Goal: Task Accomplishment & Management: Use online tool/utility

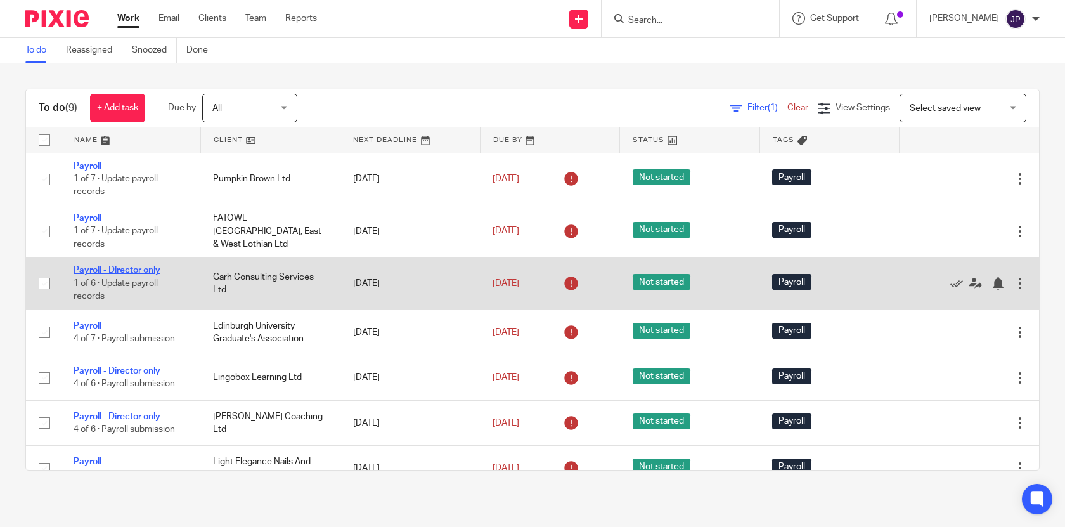
click at [101, 274] on link "Payroll - Director only" at bounding box center [117, 270] width 87 height 9
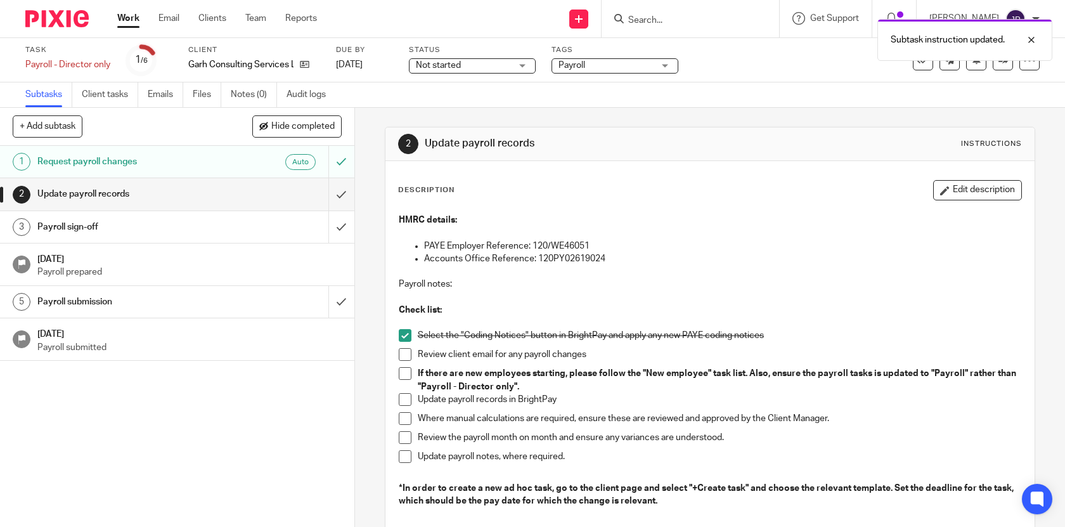
click at [404, 358] on span at bounding box center [405, 354] width 13 height 13
click at [403, 374] on span at bounding box center [405, 373] width 13 height 13
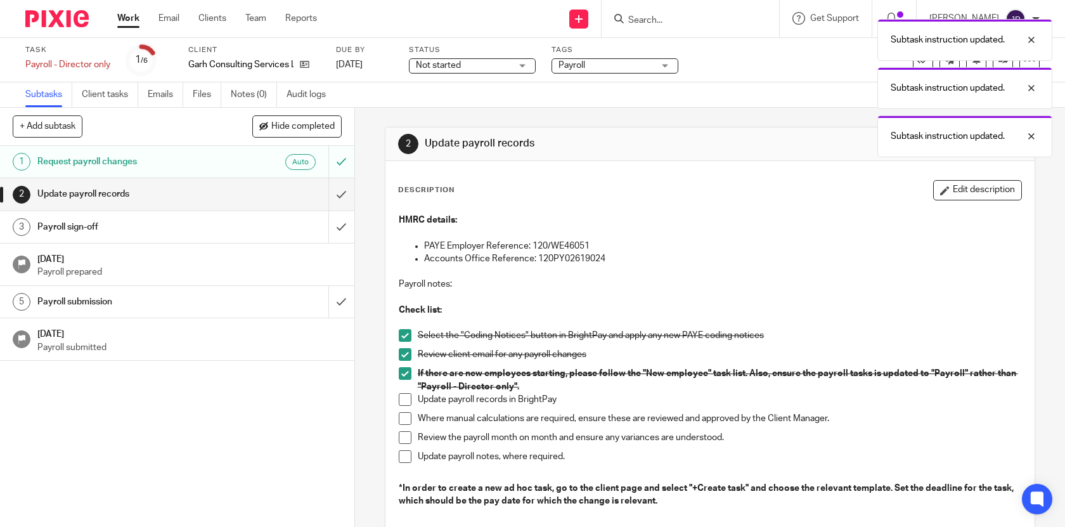
click at [403, 397] on span at bounding box center [405, 399] width 13 height 13
click at [403, 417] on span at bounding box center [405, 418] width 13 height 13
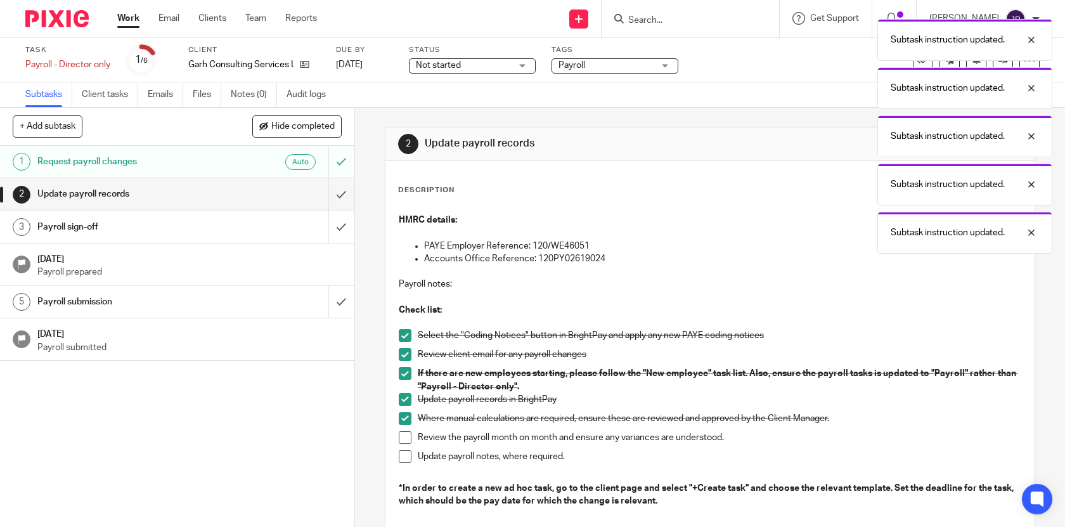
click at [403, 435] on span at bounding box center [405, 437] width 13 height 13
click at [403, 454] on span at bounding box center [405, 456] width 13 height 13
click at [352, 205] on input "submit" at bounding box center [177, 194] width 354 height 32
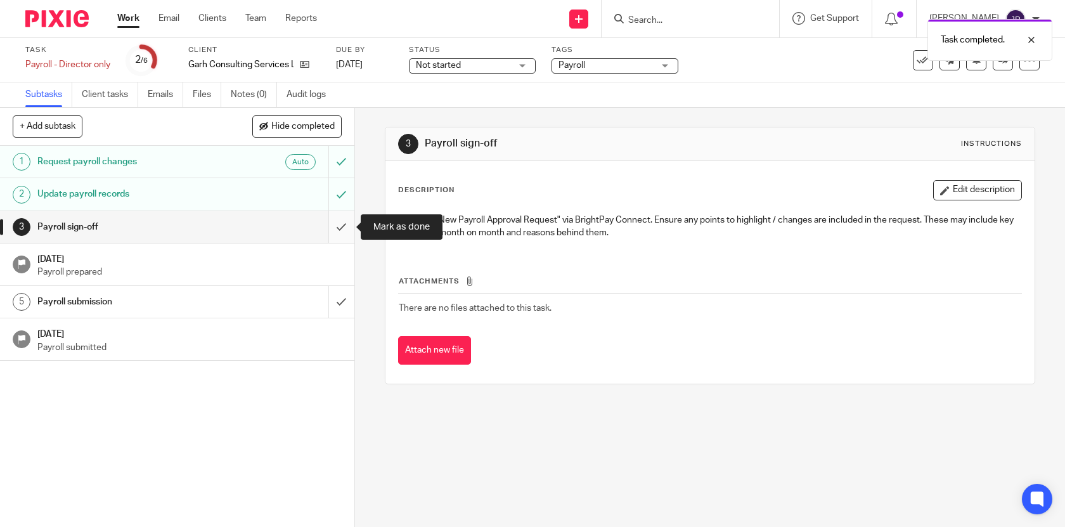
click at [340, 224] on input "submit" at bounding box center [177, 227] width 354 height 32
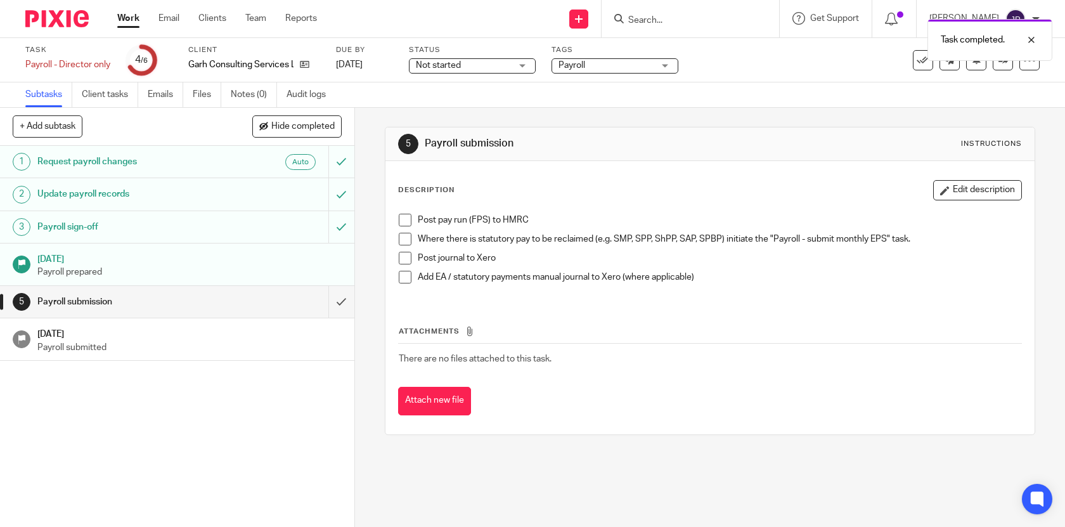
click at [135, 14] on link "Work" at bounding box center [128, 18] width 22 height 13
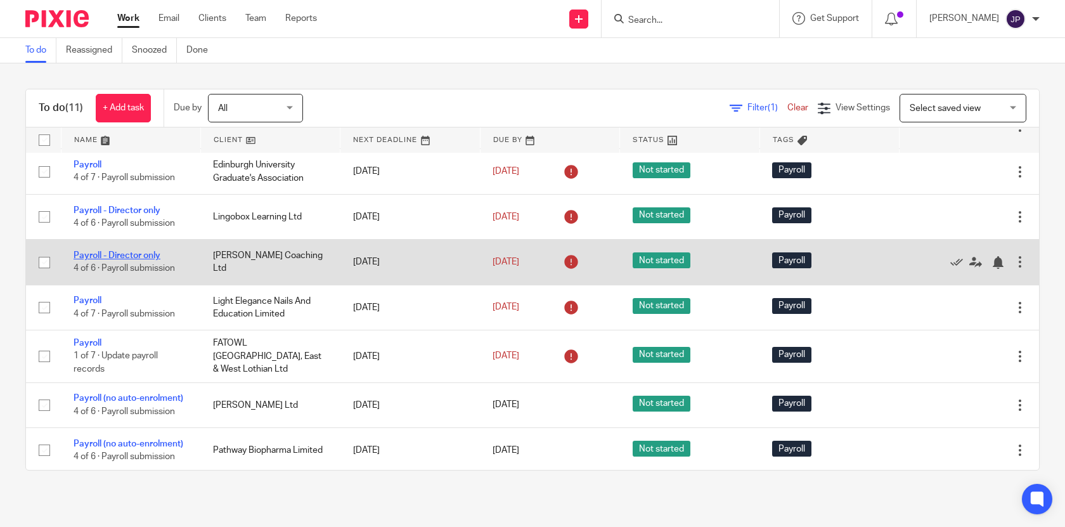
scroll to position [111, 0]
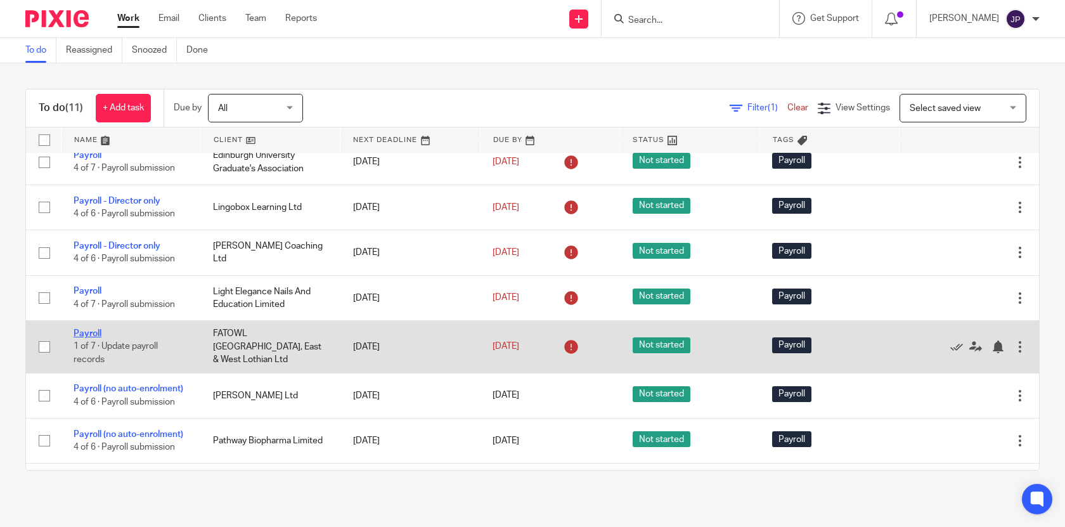
click at [93, 338] on link "Payroll" at bounding box center [88, 333] width 28 height 9
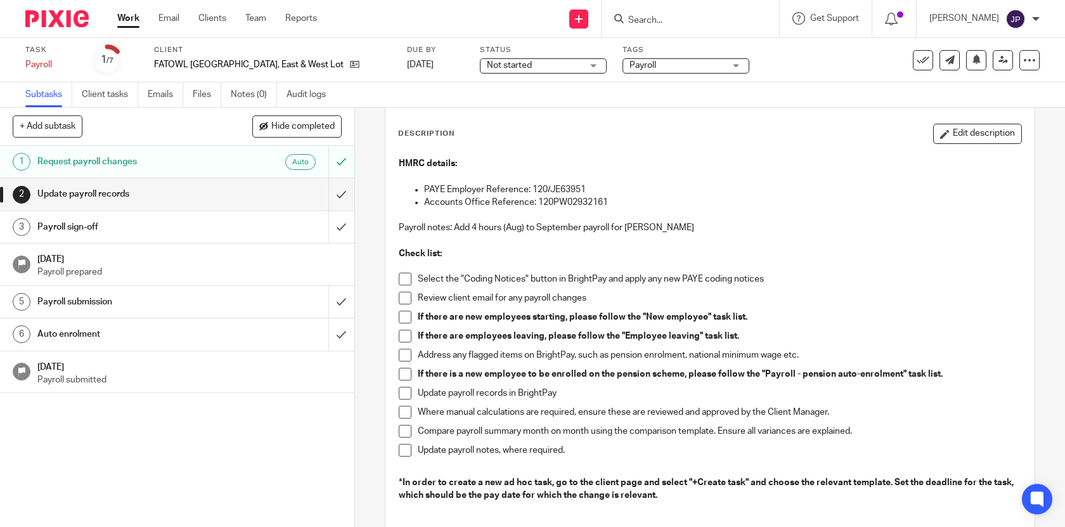
scroll to position [59, 0]
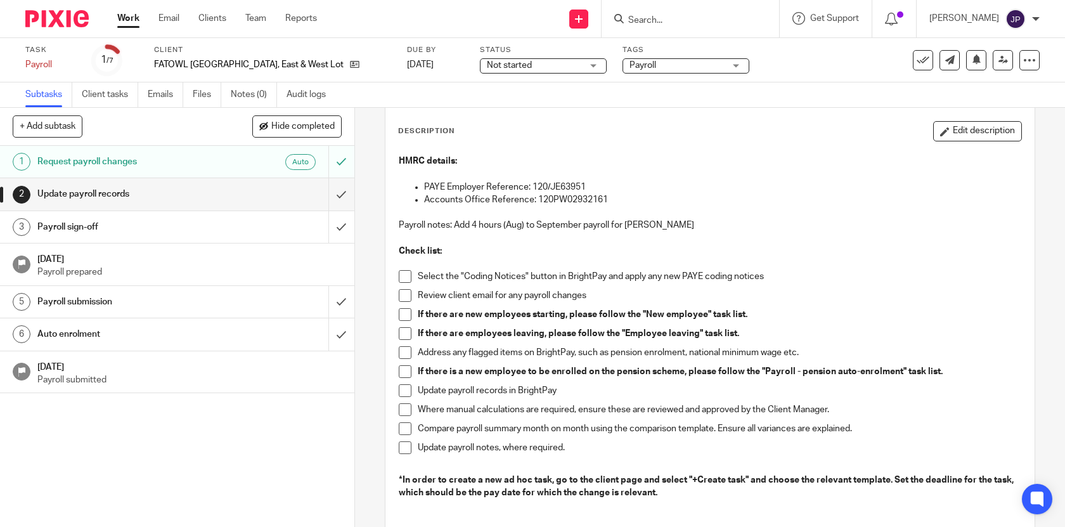
click at [402, 280] on span at bounding box center [405, 276] width 13 height 13
click at [402, 300] on span at bounding box center [405, 295] width 13 height 13
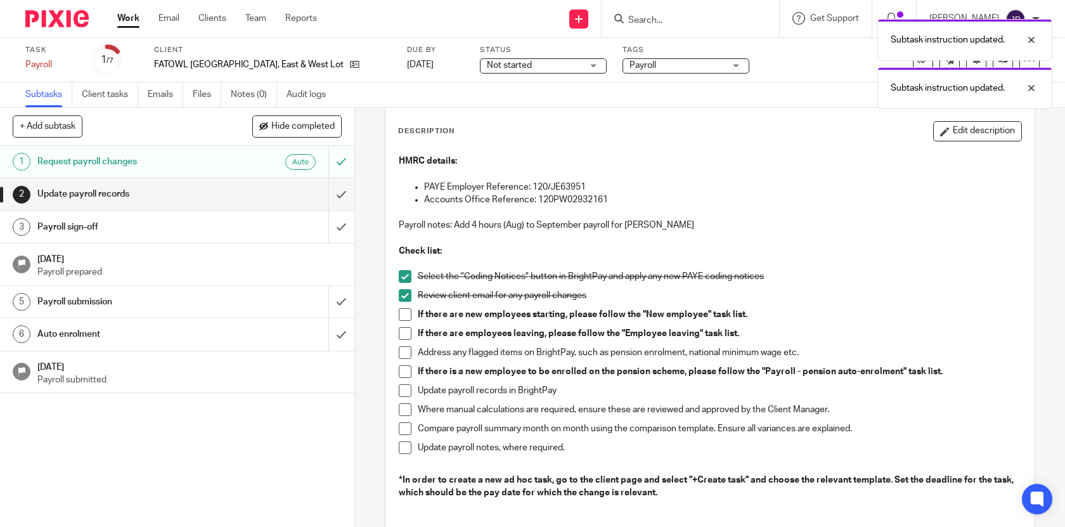
click at [402, 320] on span at bounding box center [405, 314] width 13 height 13
click at [402, 335] on span at bounding box center [405, 333] width 13 height 13
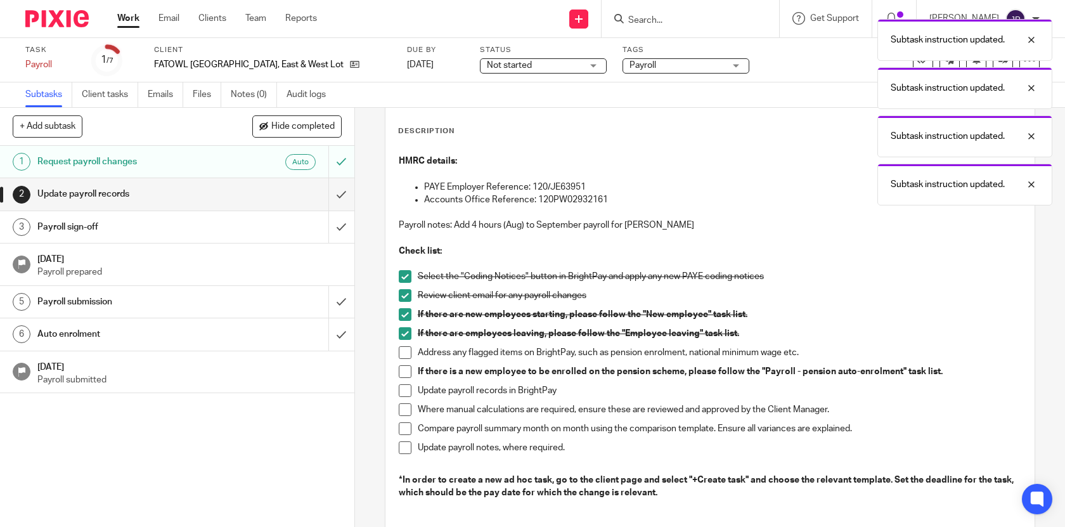
click at [404, 353] on span at bounding box center [405, 352] width 13 height 13
click at [404, 373] on span at bounding box center [405, 371] width 13 height 13
click at [404, 387] on span at bounding box center [405, 390] width 13 height 13
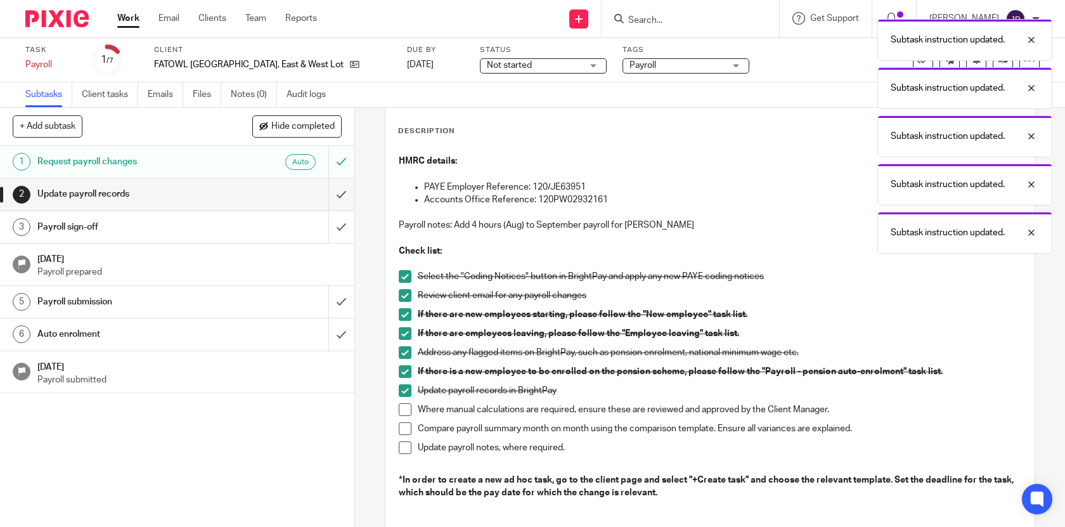
click at [404, 411] on span at bounding box center [405, 409] width 13 height 13
click at [404, 427] on span at bounding box center [405, 428] width 13 height 13
click at [404, 443] on span at bounding box center [405, 447] width 13 height 13
click at [342, 195] on input "submit" at bounding box center [177, 194] width 354 height 32
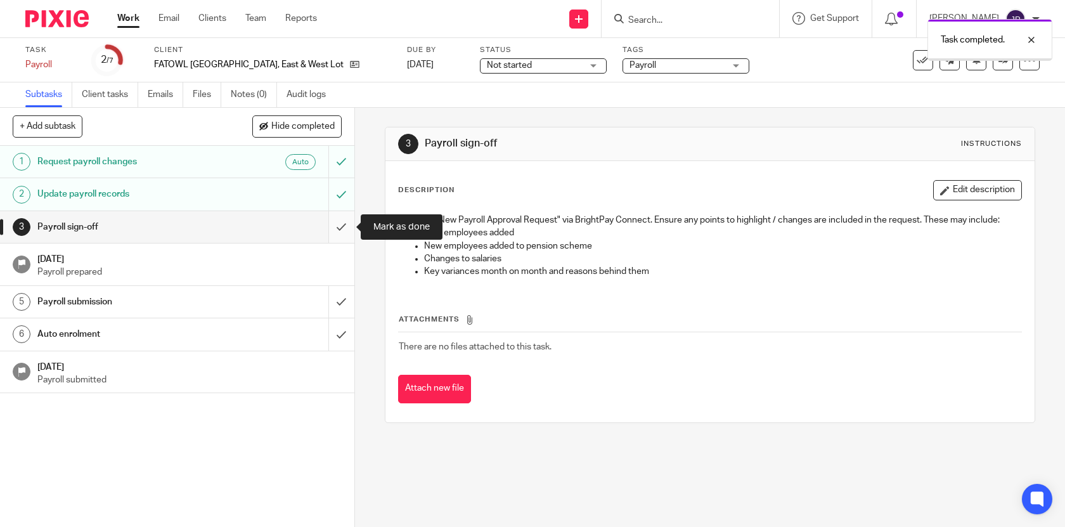
click at [347, 227] on input "submit" at bounding box center [177, 227] width 354 height 32
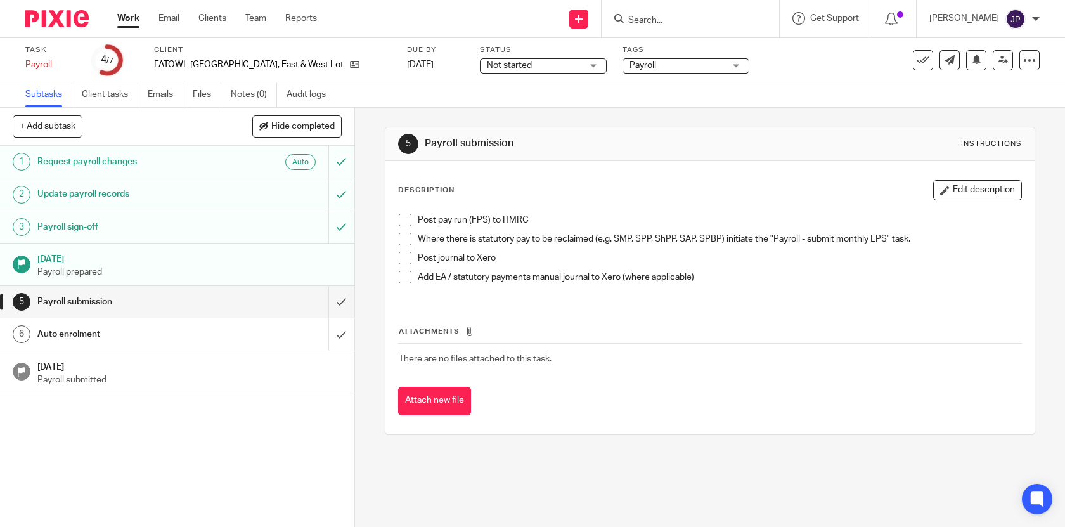
click at [131, 24] on link "Work" at bounding box center [128, 18] width 22 height 13
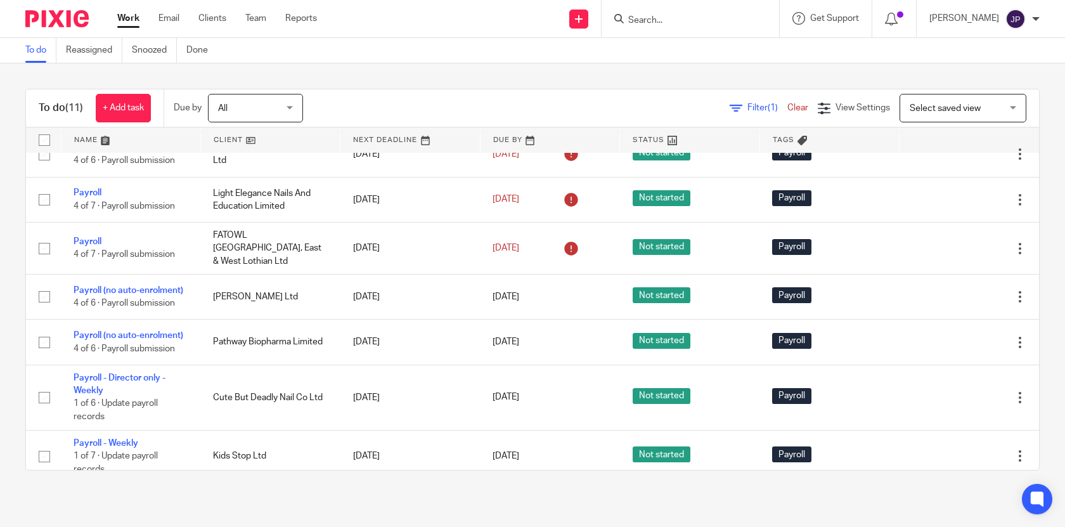
scroll to position [223, 0]
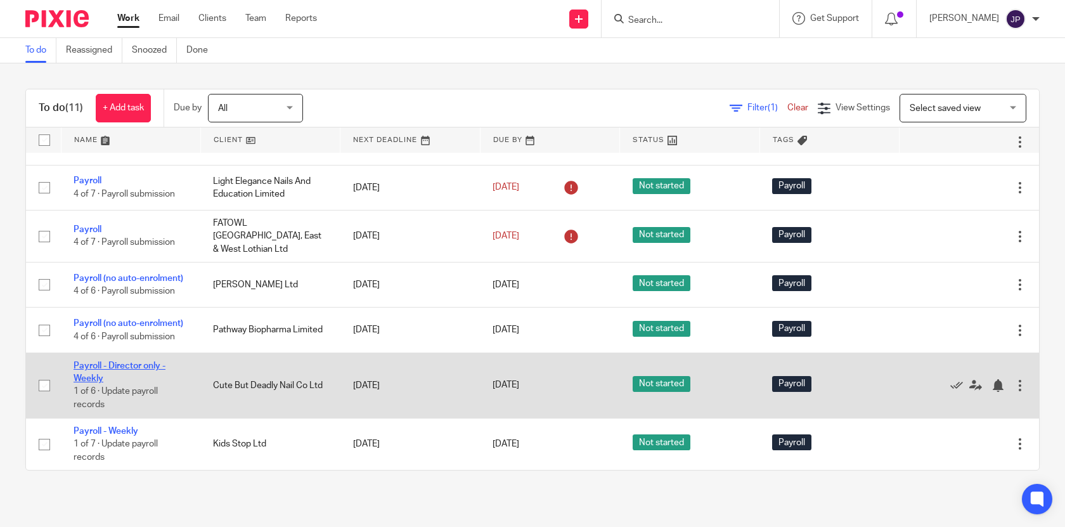
click at [113, 363] on link "Payroll - Director only - Weekly" at bounding box center [120, 372] width 92 height 22
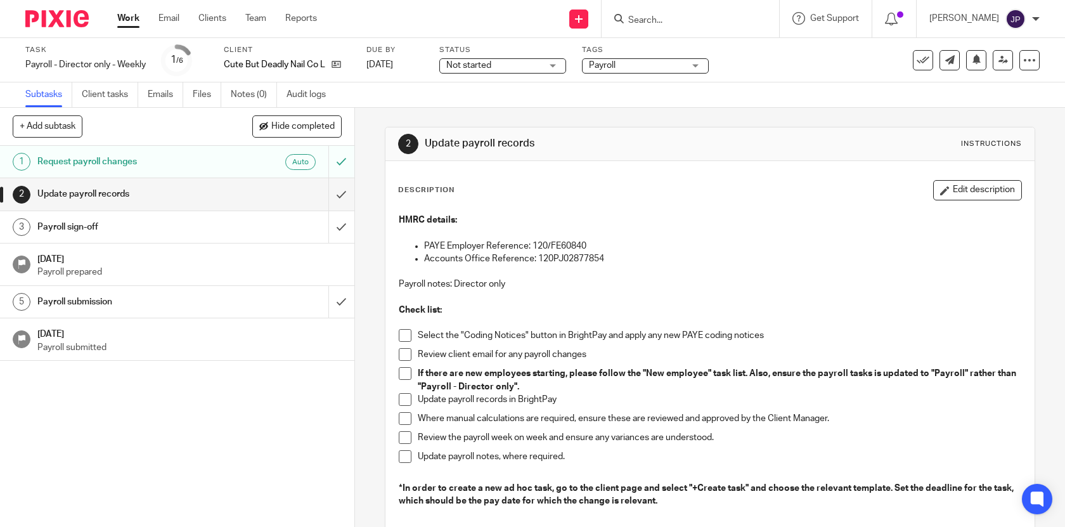
click at [402, 336] on span at bounding box center [405, 335] width 13 height 13
click at [403, 359] on span at bounding box center [405, 354] width 13 height 13
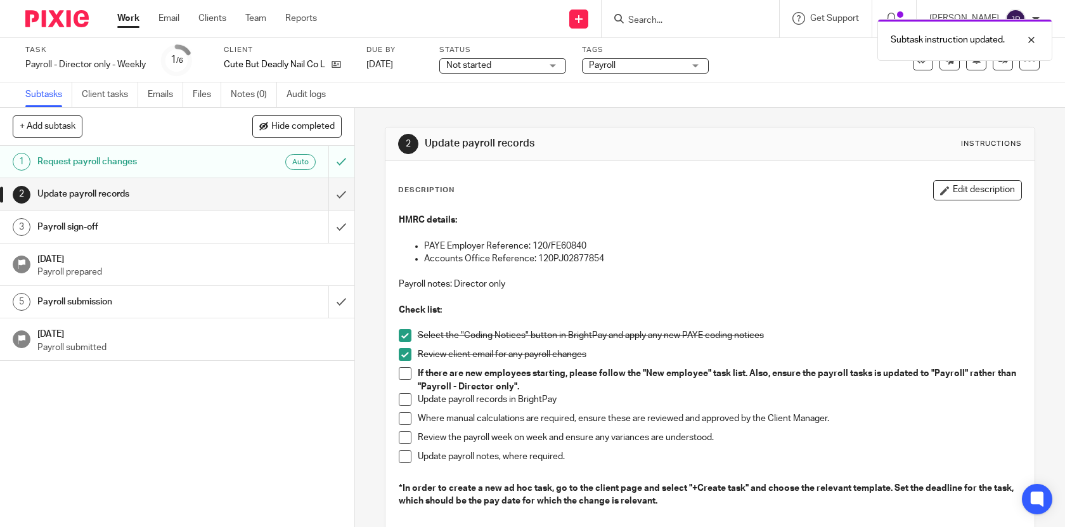
click at [403, 375] on span at bounding box center [405, 373] width 13 height 13
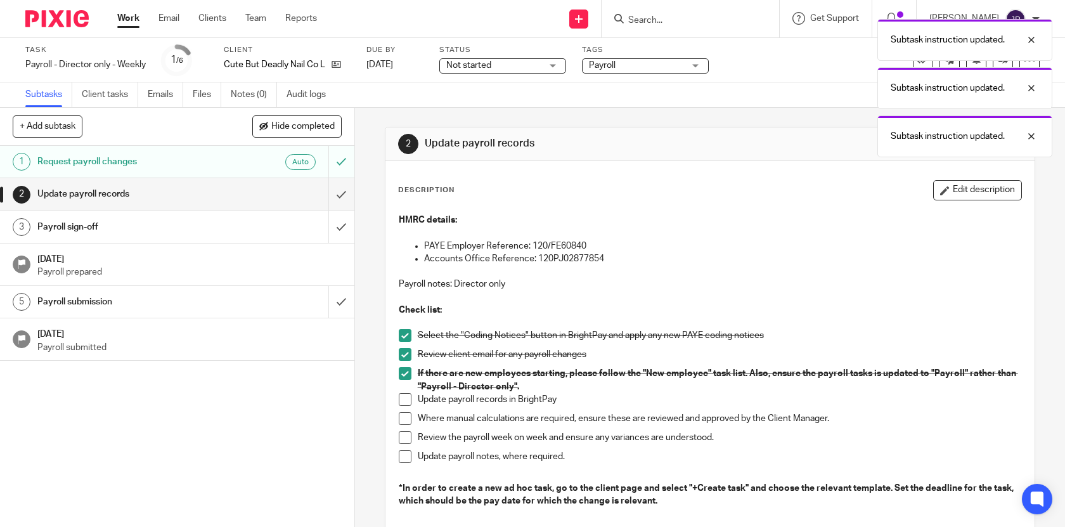
click at [403, 392] on li "If there are new employees starting, please follow the "New employee" task list…" at bounding box center [710, 380] width 623 height 26
click at [403, 401] on span at bounding box center [405, 399] width 13 height 13
click at [404, 428] on li "Where manual calculations are required, ensure these are reviewed and approved …" at bounding box center [710, 421] width 623 height 19
click at [404, 420] on span at bounding box center [405, 418] width 13 height 13
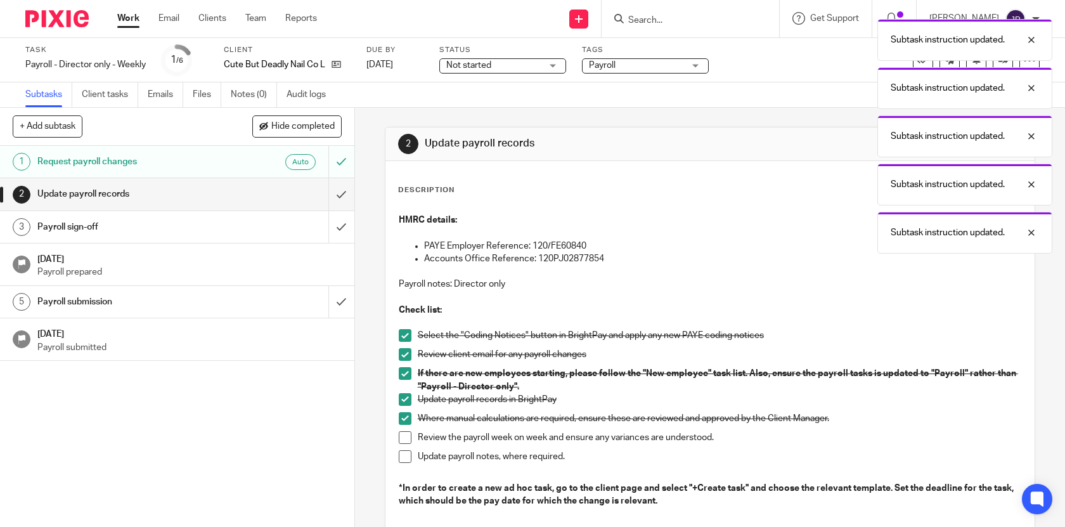
click at [404, 436] on span at bounding box center [405, 437] width 13 height 13
click at [404, 461] on span at bounding box center [405, 456] width 13 height 13
click at [337, 188] on input "submit" at bounding box center [177, 194] width 354 height 32
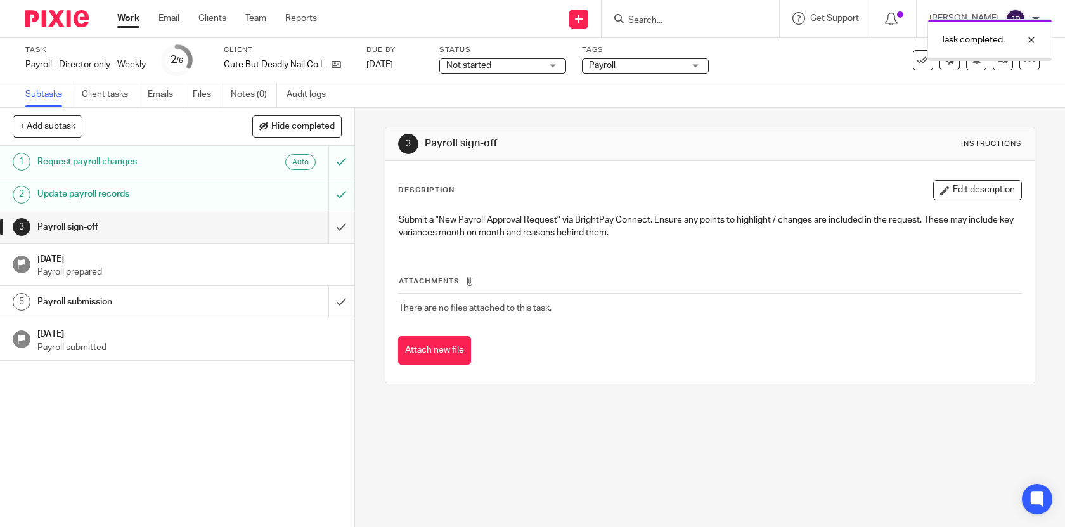
click at [349, 231] on input "submit" at bounding box center [177, 227] width 354 height 32
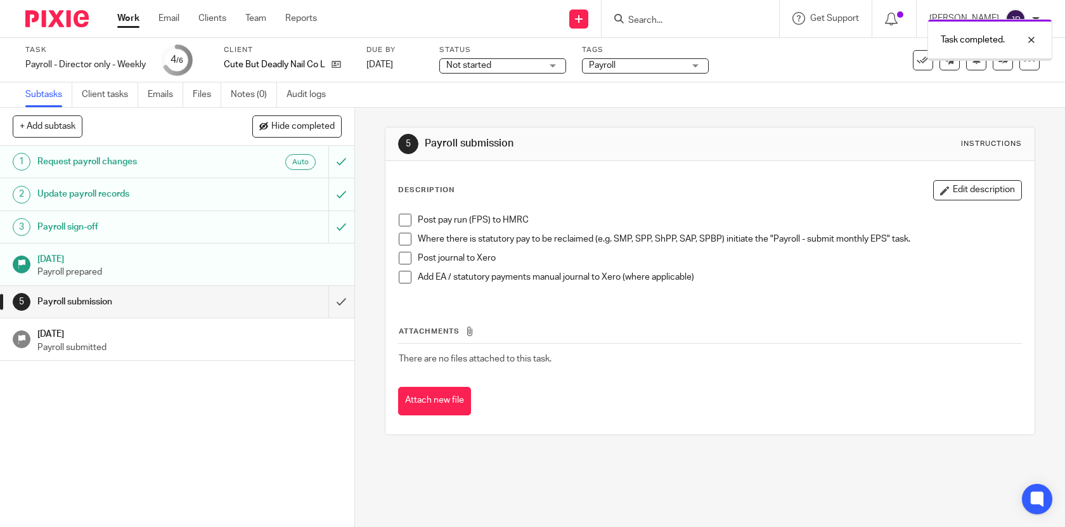
click at [131, 22] on link "Work" at bounding box center [128, 18] width 22 height 13
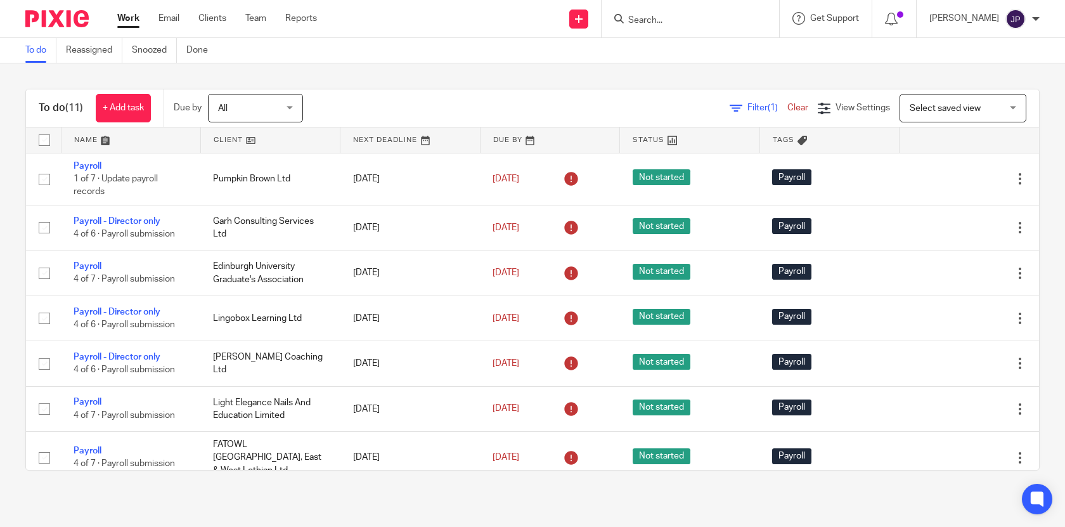
scroll to position [210, 0]
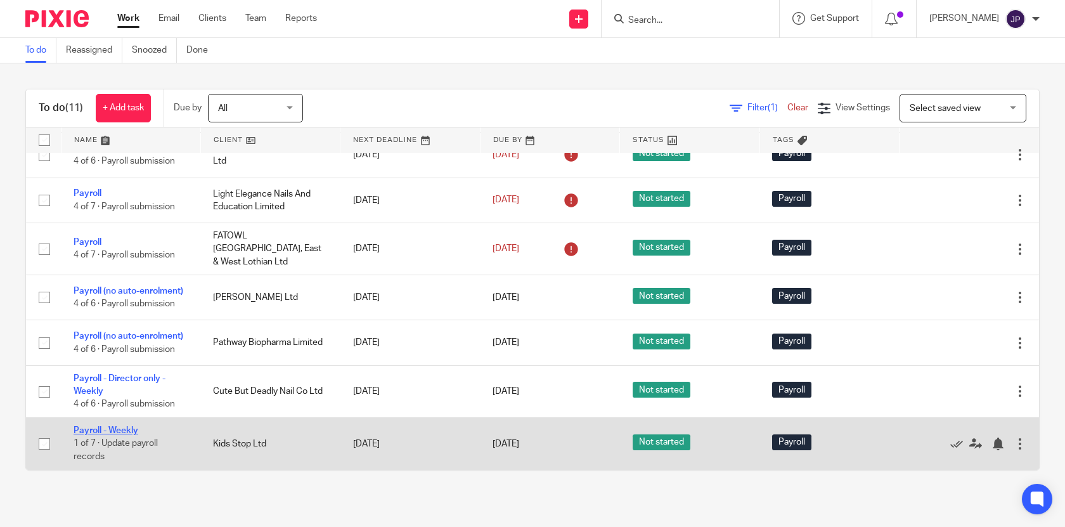
click at [118, 426] on link "Payroll - Weekly" at bounding box center [106, 430] width 65 height 9
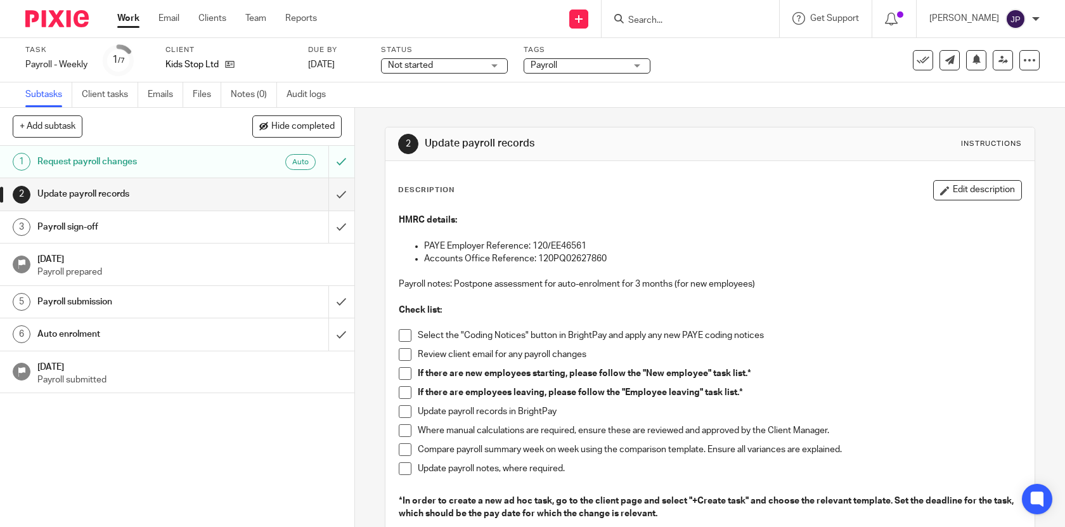
click at [410, 344] on li "Select the "Coding Notices" button in BrightPay and apply any new PAYE coding n…" at bounding box center [710, 338] width 623 height 19
click at [408, 339] on span at bounding box center [405, 335] width 13 height 13
click at [408, 353] on span at bounding box center [405, 354] width 13 height 13
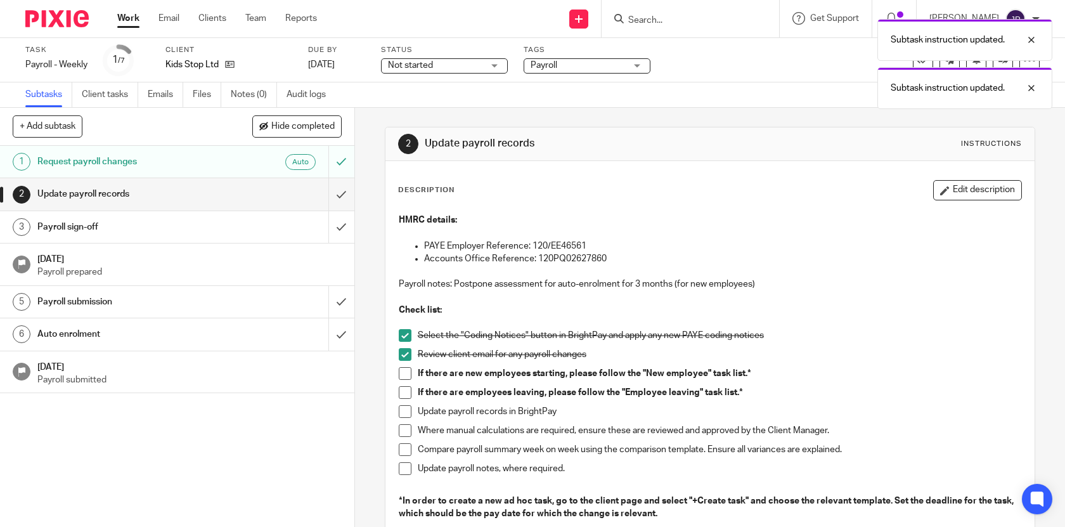
click at [408, 376] on span at bounding box center [405, 373] width 13 height 13
click at [407, 395] on span at bounding box center [405, 392] width 13 height 13
click at [407, 413] on span at bounding box center [405, 411] width 13 height 13
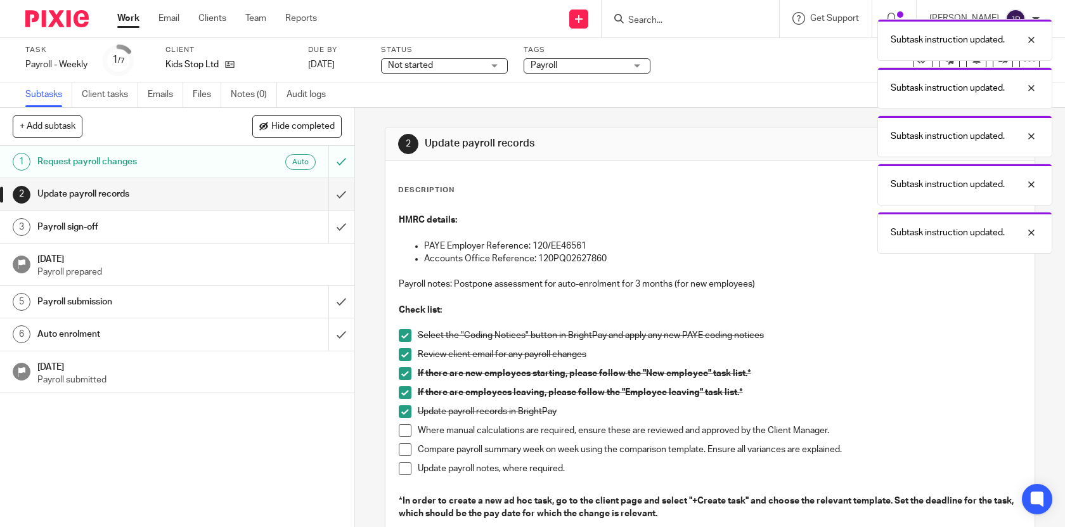
click at [407, 432] on span at bounding box center [405, 430] width 13 height 13
click at [404, 456] on li "Compare payroll summary week on week using the comparison template. Ensure all …" at bounding box center [710, 452] width 623 height 19
click at [405, 469] on span at bounding box center [405, 468] width 13 height 13
click at [405, 451] on span at bounding box center [405, 449] width 13 height 13
click at [343, 196] on input "submit" at bounding box center [177, 194] width 354 height 32
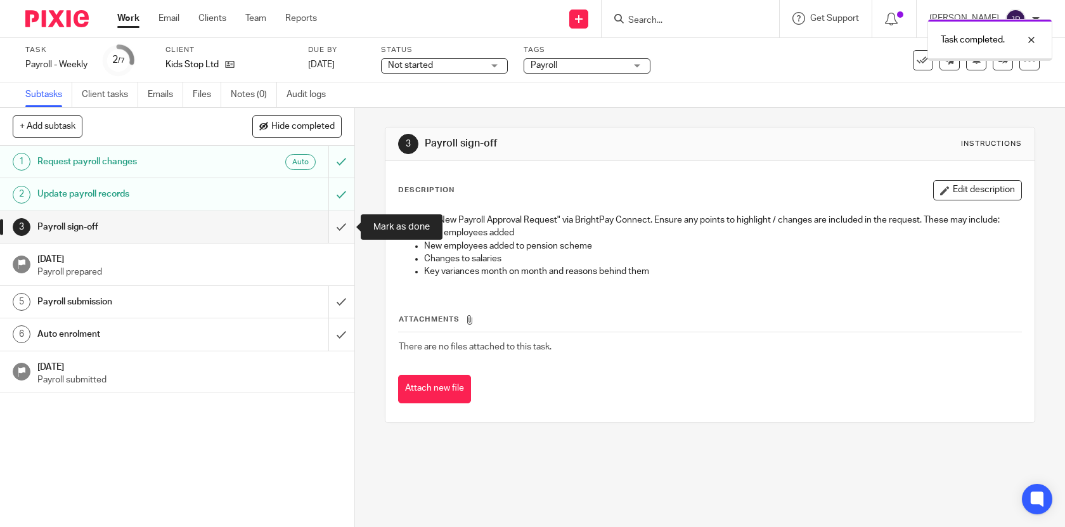
click at [343, 224] on input "submit" at bounding box center [177, 227] width 354 height 32
